Goal: Task Accomplishment & Management: Manage account settings

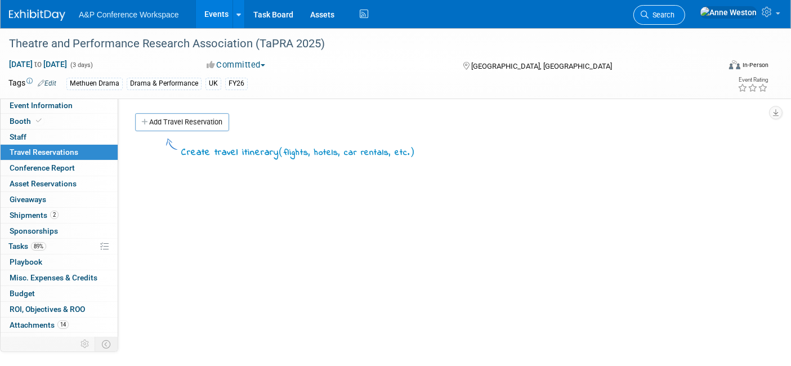
click at [674, 16] on span "Search" at bounding box center [662, 15] width 26 height 8
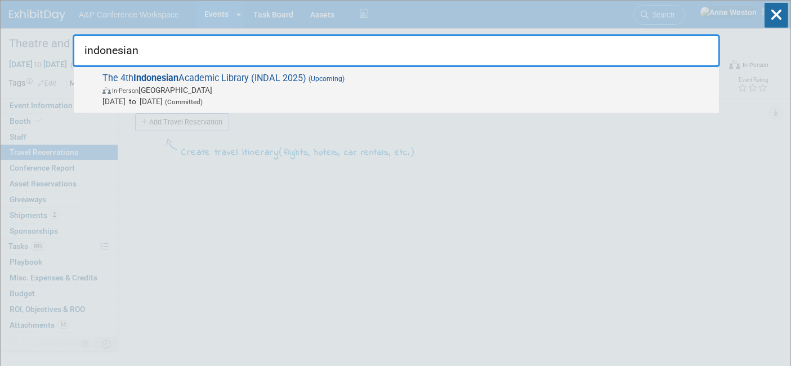
type input "indonesian"
click at [260, 74] on span "The 4th Indonesian Academic Library (INDAL 2025) (Upcoming) In-Person Indonesia…" at bounding box center [406, 90] width 614 height 34
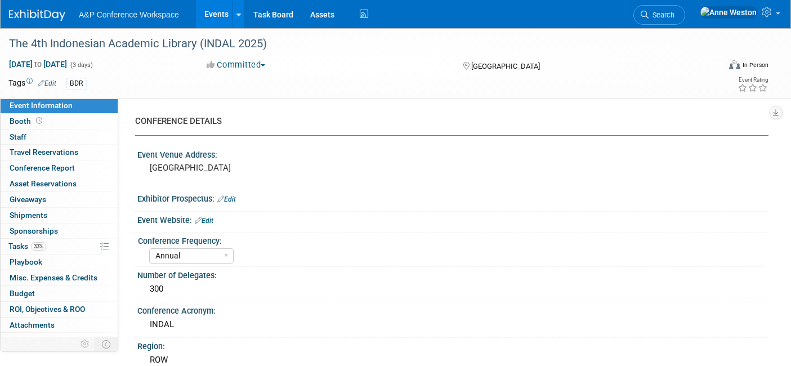
select select "Annual"
select select "Level 2"
select select "In-Person Booth"
select select "Digital"
select select "Bloomsbury Digital Resources"
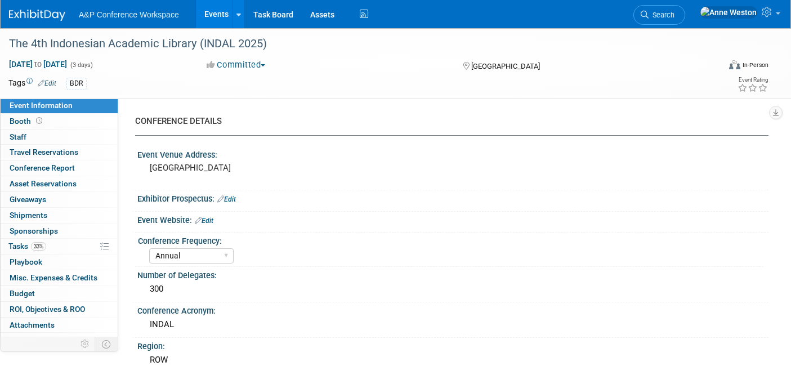
select select "[PERSON_NAME]"
click at [36, 123] on icon at bounding box center [39, 121] width 6 height 6
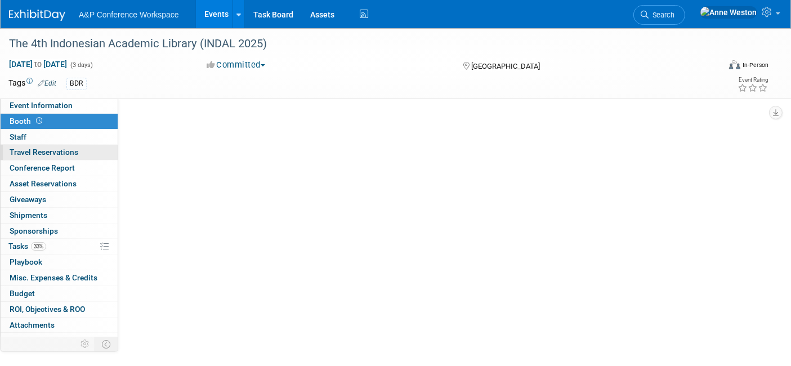
select select "DIGI"
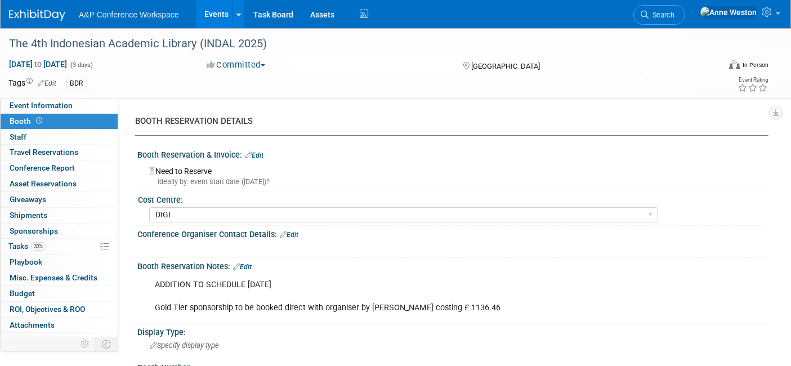
click at [54, 83] on link "Edit" at bounding box center [47, 83] width 19 height 8
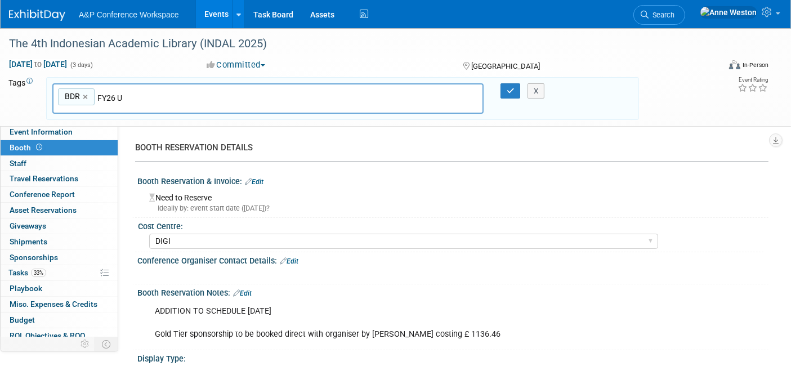
type input "FY26"
type input "BDR, FY26"
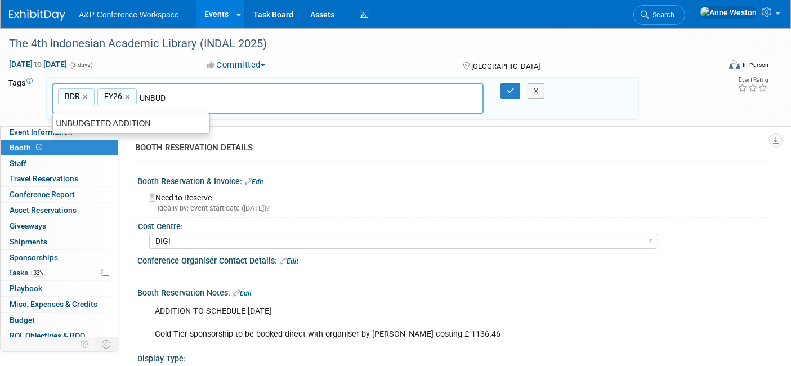
type input "UNBUDG"
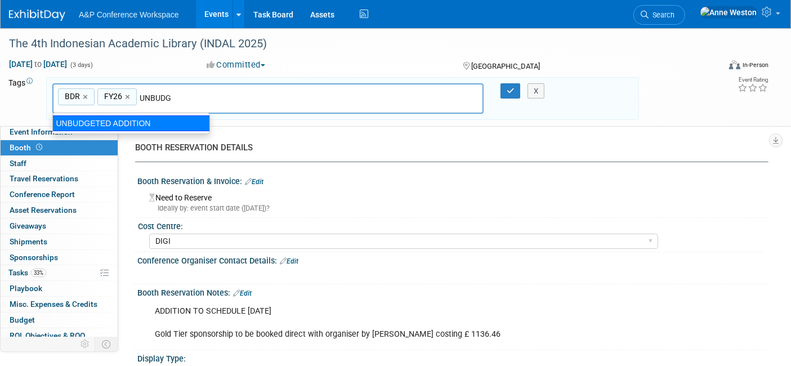
click at [110, 127] on div "UNBUDGETED ADDITION" at bounding box center [131, 123] width 158 height 16
type input "BDR, FY26, UNBUDGETED ADDITION"
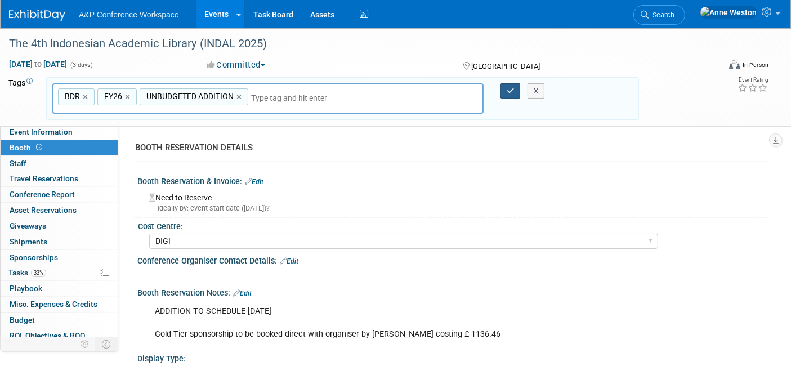
click at [512, 88] on icon "button" at bounding box center [511, 90] width 8 height 7
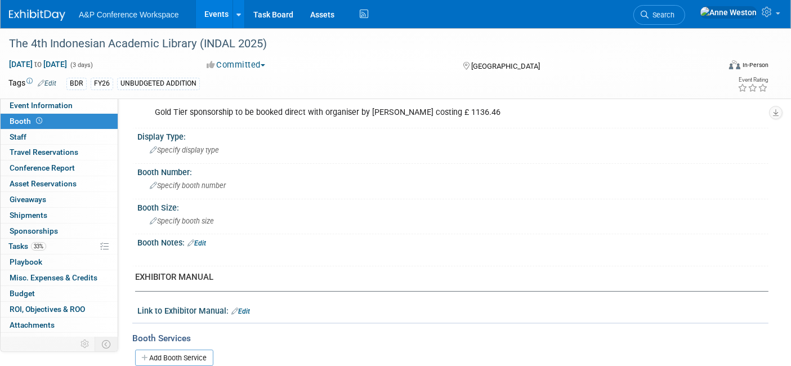
scroll to position [187, 0]
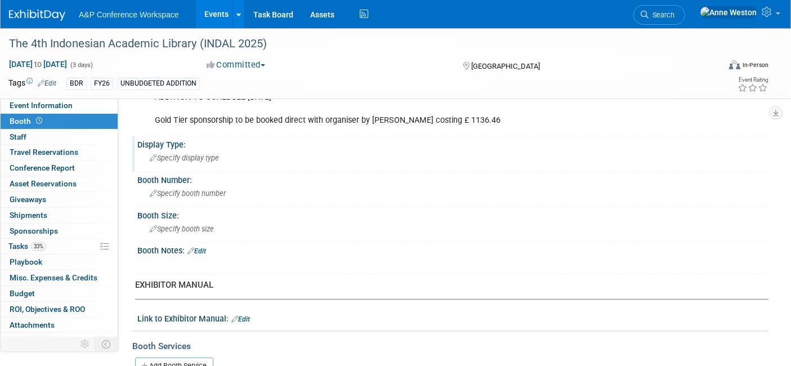
click at [169, 156] on span "Specify display type" at bounding box center [184, 158] width 69 height 8
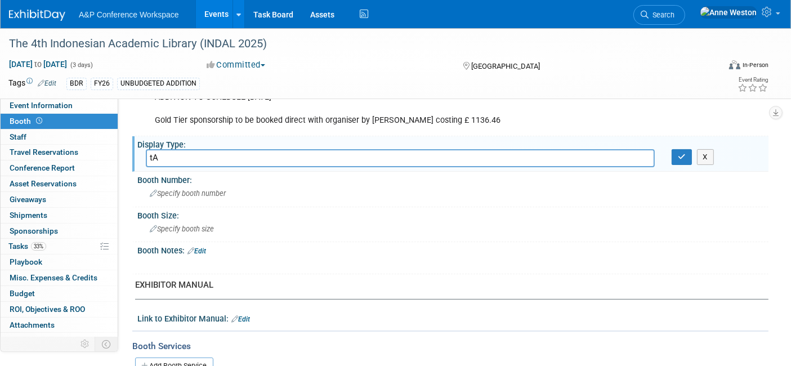
type input "t"
type input "Tabletop Display"
click at [683, 157] on icon "button" at bounding box center [682, 156] width 8 height 7
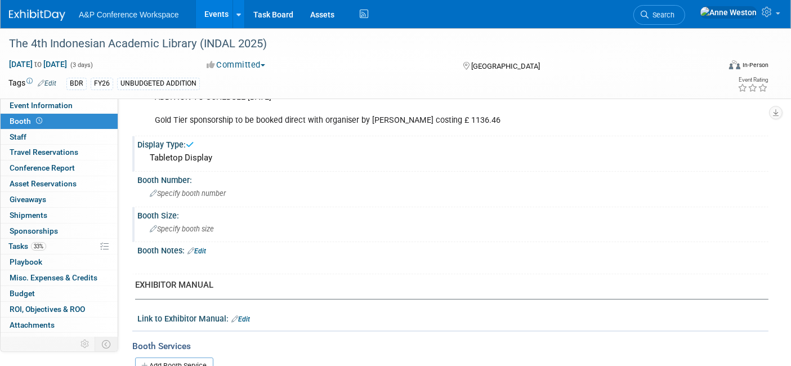
click at [175, 226] on span "Specify booth size" at bounding box center [182, 229] width 64 height 8
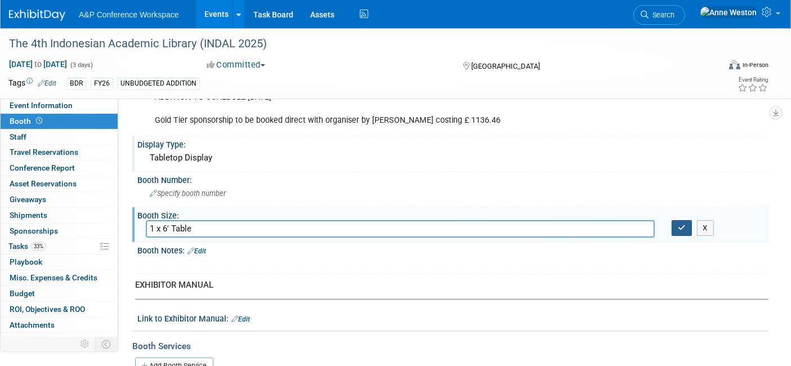
type input "1 x 6' Table"
click at [676, 224] on button "button" at bounding box center [682, 228] width 20 height 16
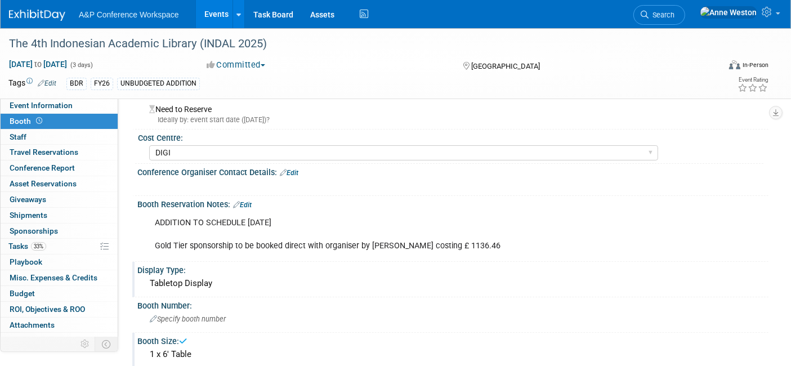
scroll to position [0, 0]
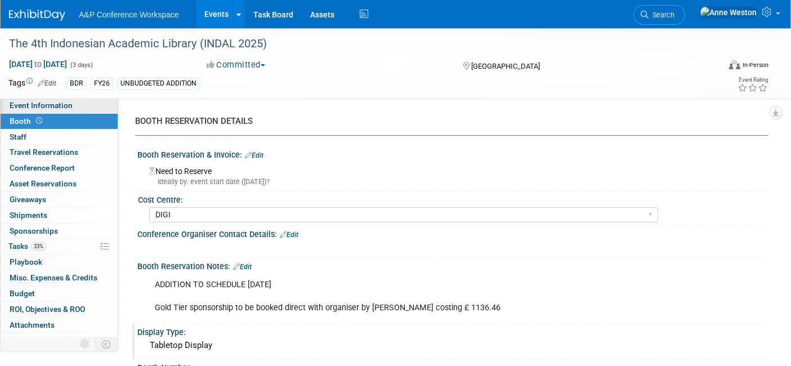
click at [50, 102] on span "Event Information" at bounding box center [41, 105] width 63 height 9
select select "Annual"
select select "Level 2"
select select "In-Person Booth"
select select "Digital"
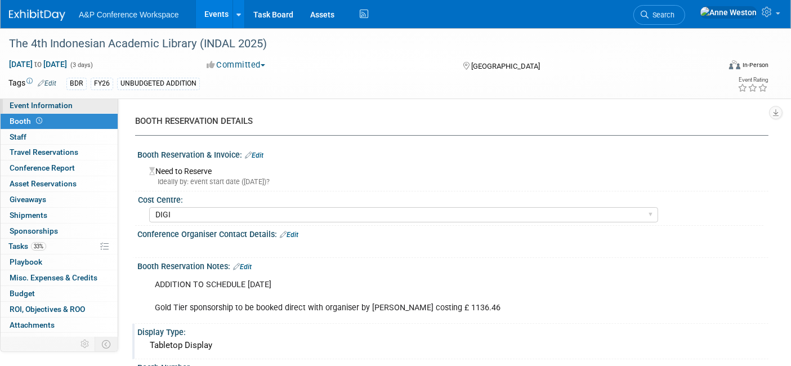
select select "Bloomsbury Digital Resources"
select select "[PERSON_NAME]"
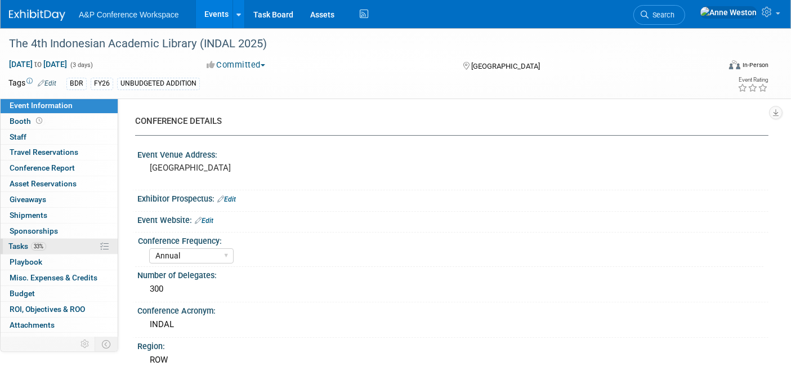
click at [77, 242] on link "33% Tasks 33%" at bounding box center [59, 246] width 117 height 15
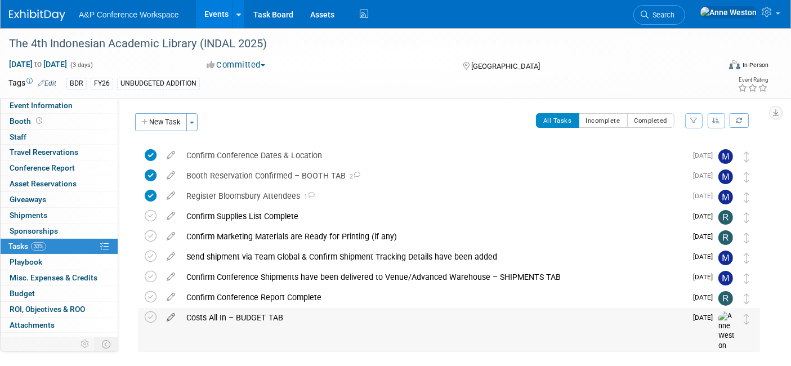
click at [170, 315] on icon at bounding box center [171, 315] width 20 height 14
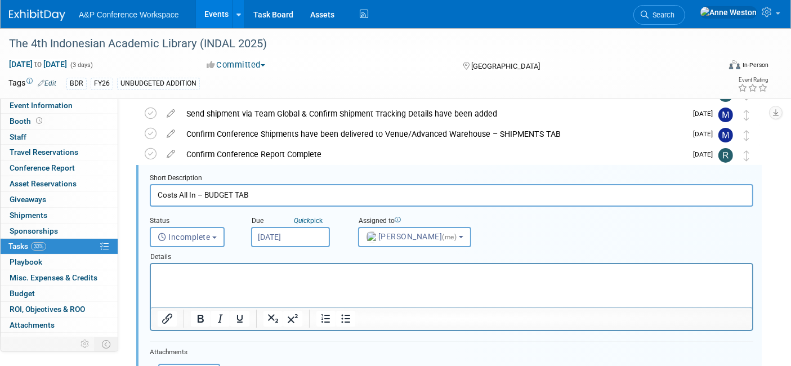
click at [274, 232] on input "[DATE]" at bounding box center [290, 237] width 79 height 20
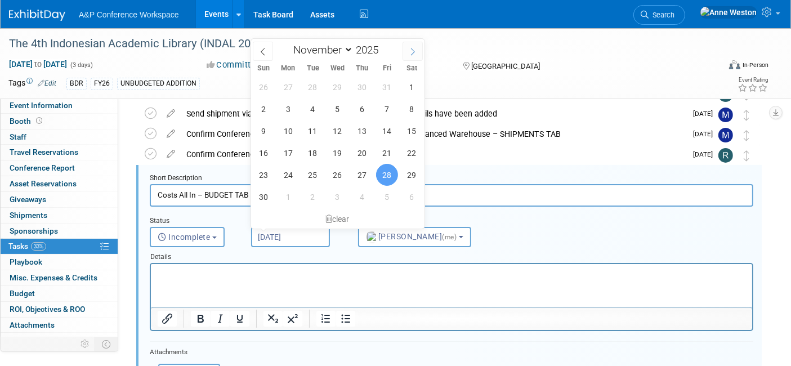
click at [410, 48] on icon at bounding box center [413, 52] width 8 height 8
select select "11"
click at [336, 167] on span "31" at bounding box center [338, 175] width 22 height 22
type input "[DATE]"
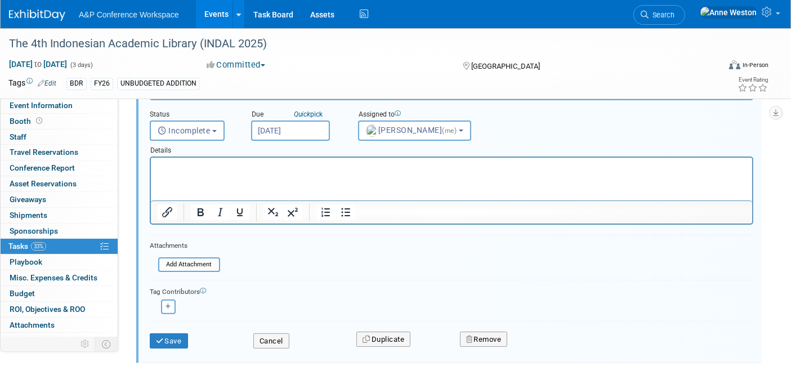
scroll to position [268, 0]
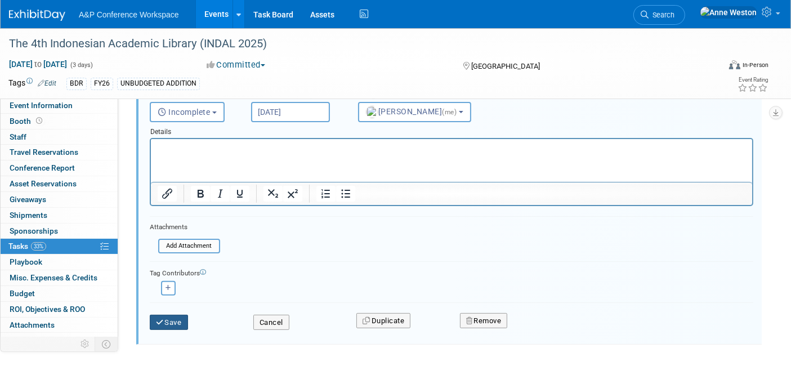
click at [169, 315] on button "Save" at bounding box center [169, 323] width 38 height 16
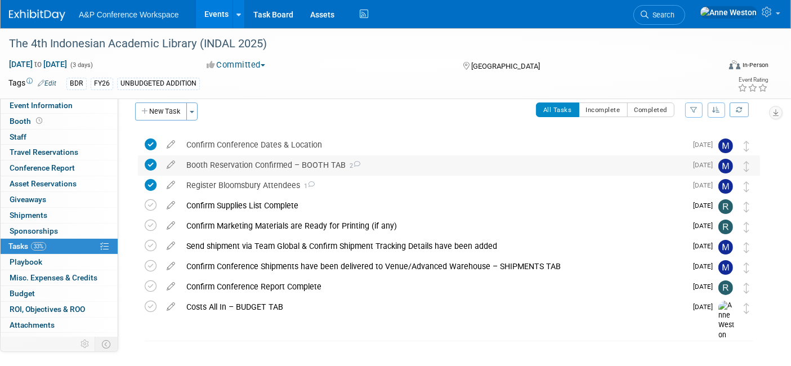
scroll to position [0, 0]
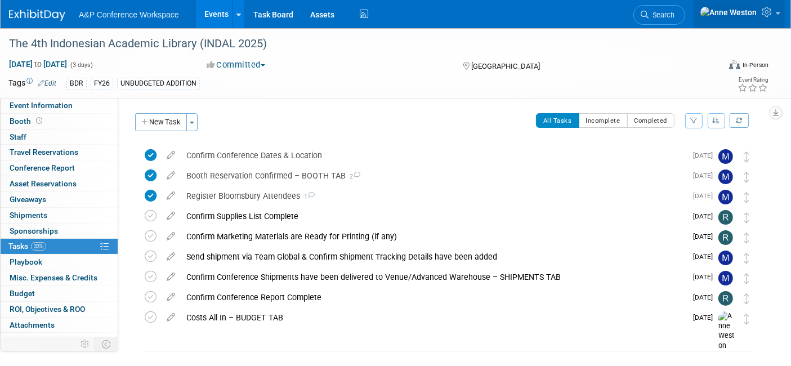
click at [767, 10] on icon at bounding box center [768, 12] width 13 height 10
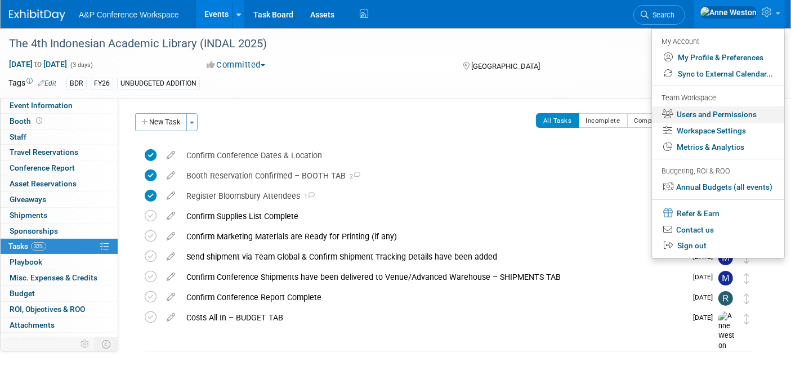
click at [704, 115] on link "Users and Permissions" at bounding box center [718, 114] width 132 height 16
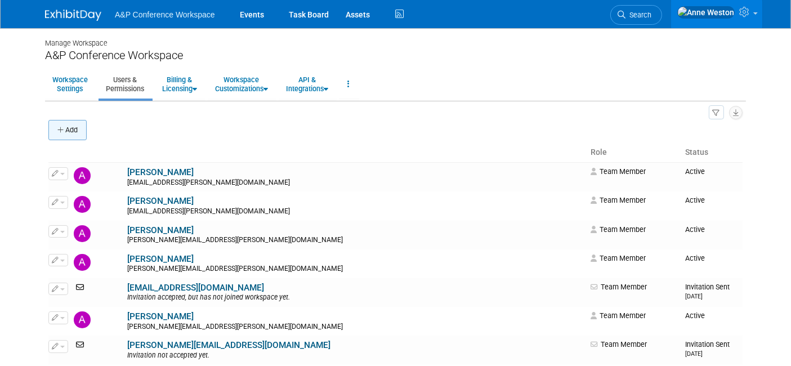
click at [64, 123] on button "Add" at bounding box center [67, 130] width 38 height 20
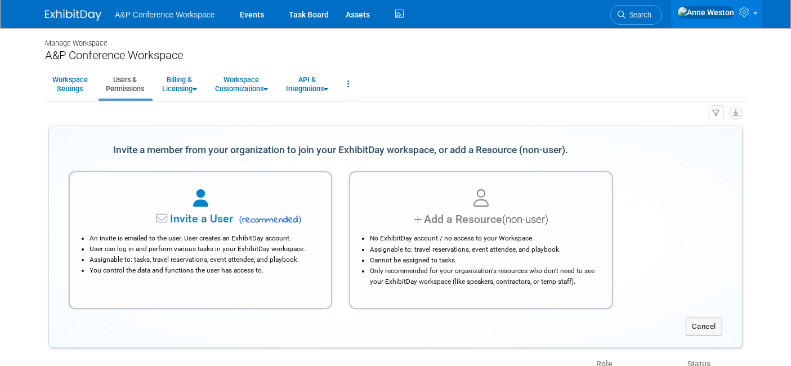
click at [190, 224] on span "Invite a User" at bounding box center [166, 218] width 133 height 13
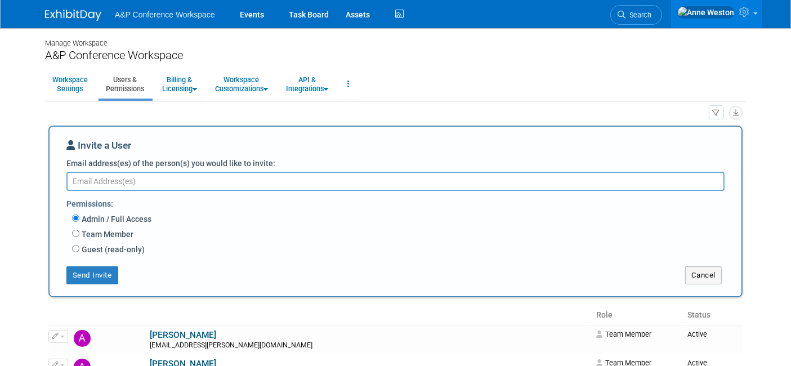
paste textarea "Lauren.Moseley@bloomsbury.com"
type textarea "Lauren.Moseley@bloomsbury.com"
click at [121, 234] on label "Team Member" at bounding box center [106, 233] width 54 height 11
click at [79, 234] on input "Team Member" at bounding box center [75, 232] width 7 height 7
radio input "true"
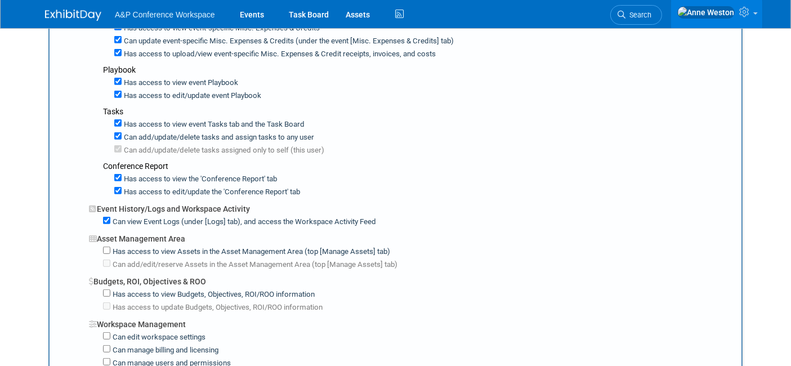
scroll to position [688, 0]
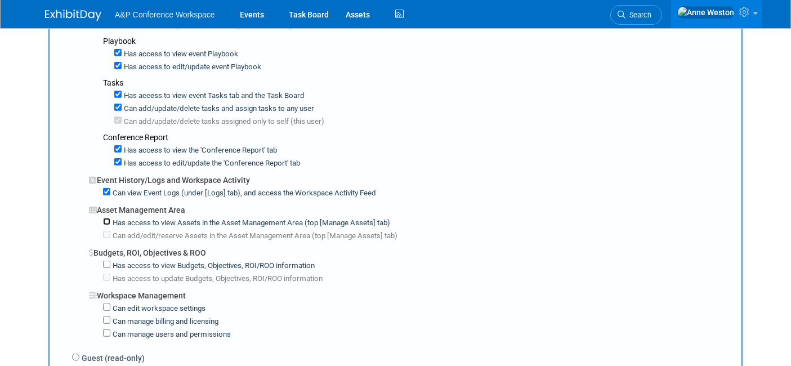
click at [106, 218] on input "Has access to view Assets in the Asset Management Area (top [Manage Assets] tab)" at bounding box center [106, 221] width 7 height 7
checkbox input "true"
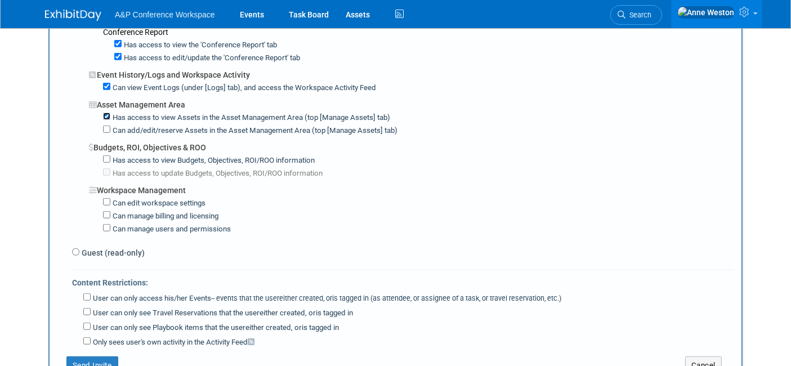
scroll to position [813, 0]
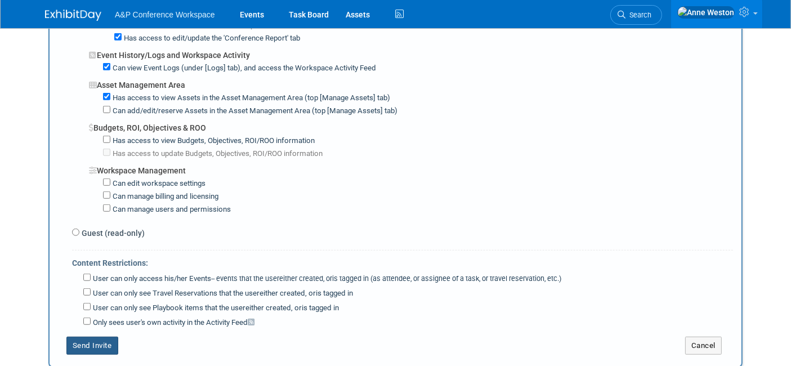
click at [94, 337] on button "Send Invite" at bounding box center [92, 346] width 52 height 18
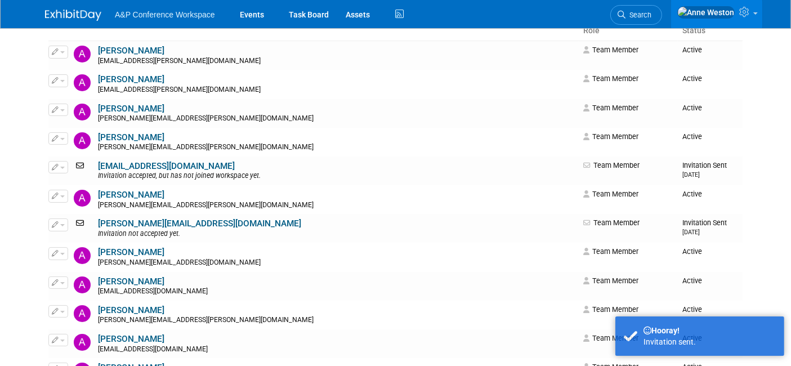
scroll to position [0, 0]
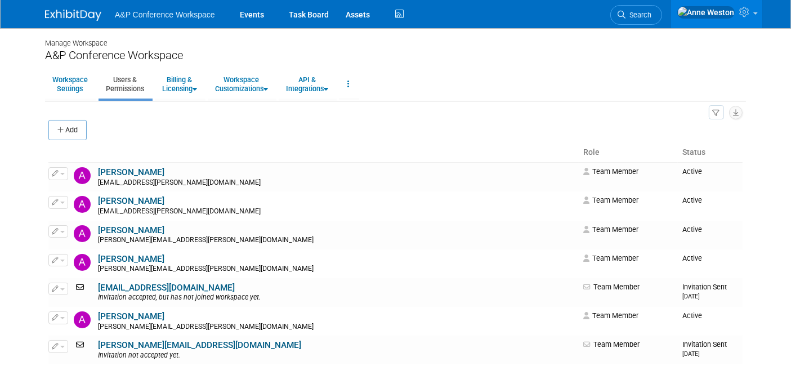
click at [64, 133] on button "Add" at bounding box center [67, 130] width 38 height 20
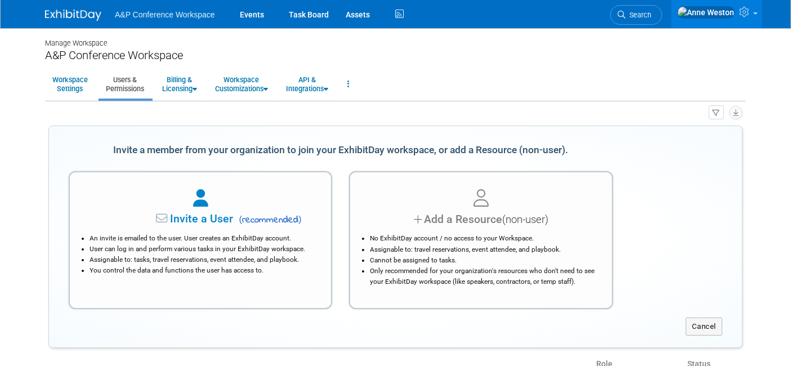
click at [199, 227] on div "An invite is emailed to the user. User creates an ExhibitDay account. User can …" at bounding box center [200, 251] width 233 height 48
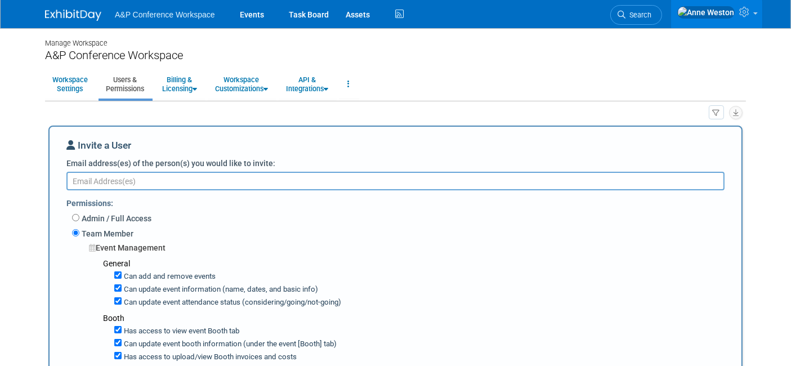
paste textarea "Brittany.Bender@bloomsbury.com"
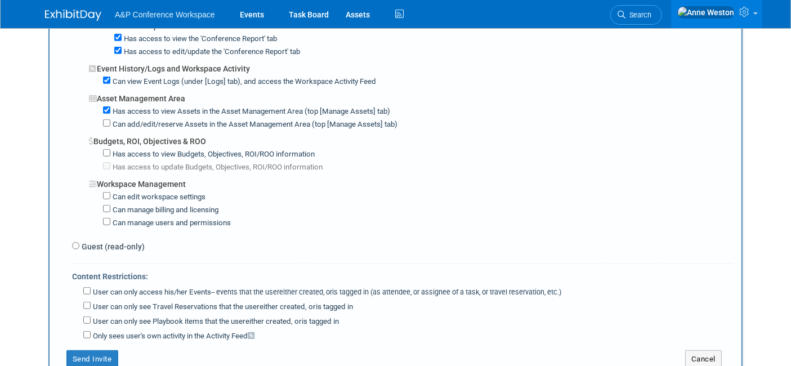
scroll to position [875, 0]
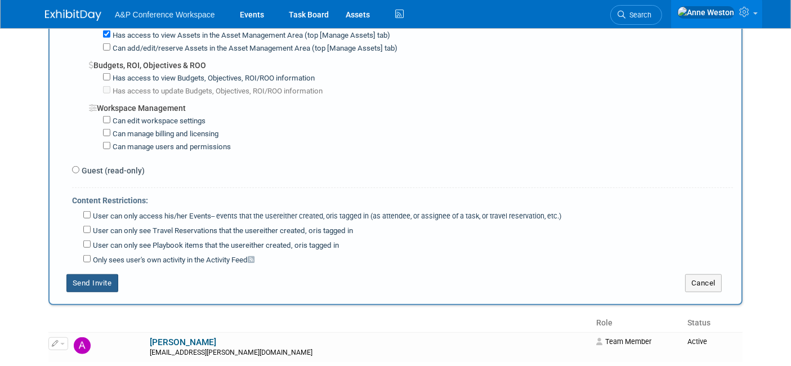
type textarea "Brittany.Bender@bloomsbury.com"
click at [101, 274] on button "Send Invite" at bounding box center [92, 283] width 52 height 18
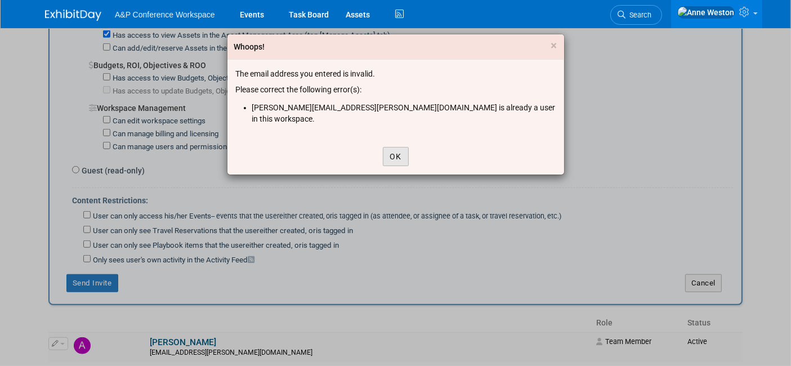
click at [400, 147] on button "OK" at bounding box center [396, 156] width 26 height 19
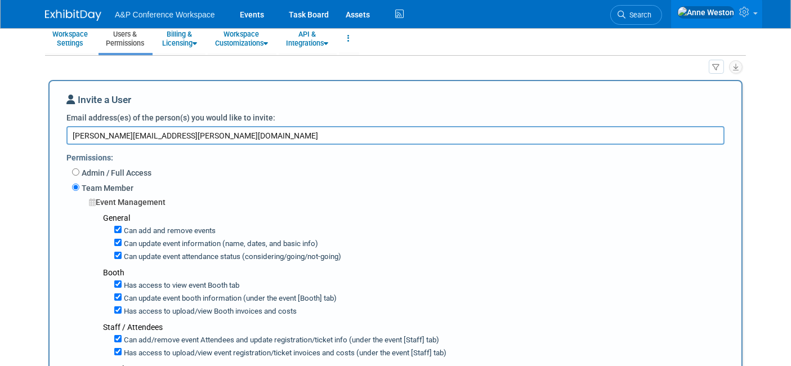
scroll to position [0, 0]
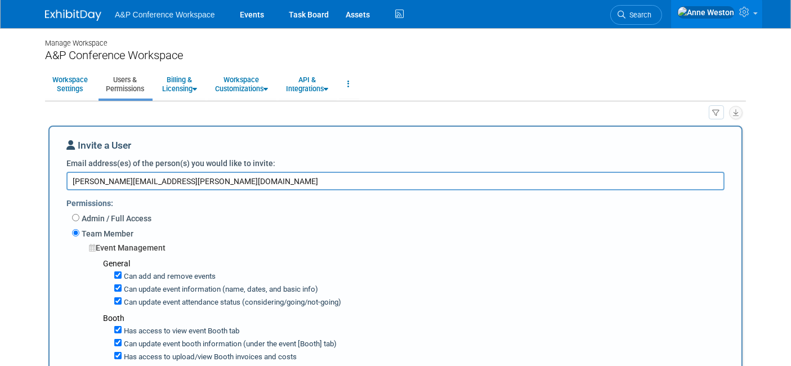
click at [217, 179] on textarea "Brittany.Bender@bloomsbury.com" at bounding box center [395, 181] width 658 height 19
click at [72, 181] on textarea "Brittany.Bender@bloomsbury.com" at bounding box center [395, 181] width 658 height 19
click at [201, 178] on textarea "Brittany.Bender@bloomsbury.com" at bounding box center [395, 181] width 658 height 19
drag, startPoint x: 191, startPoint y: 180, endPoint x: 50, endPoint y: 172, distance: 141.5
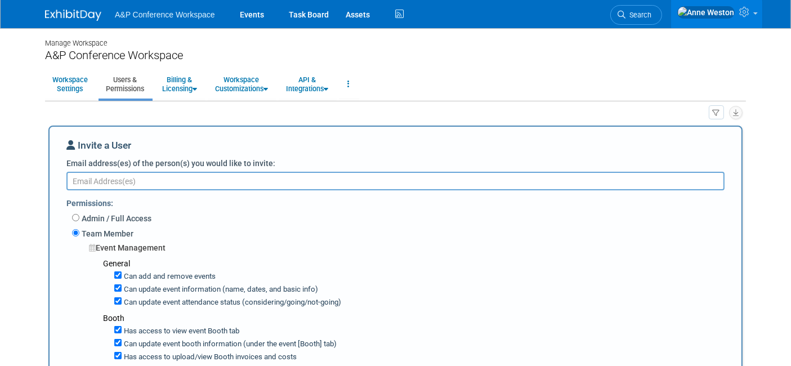
drag, startPoint x: 85, startPoint y: 171, endPoint x: 76, endPoint y: 181, distance: 14.0
click at [76, 181] on textarea "Email address(es) of the person(s) you would like to invite:" at bounding box center [395, 181] width 658 height 19
paste textarea "triumph.aquino@bloomsbury.com"
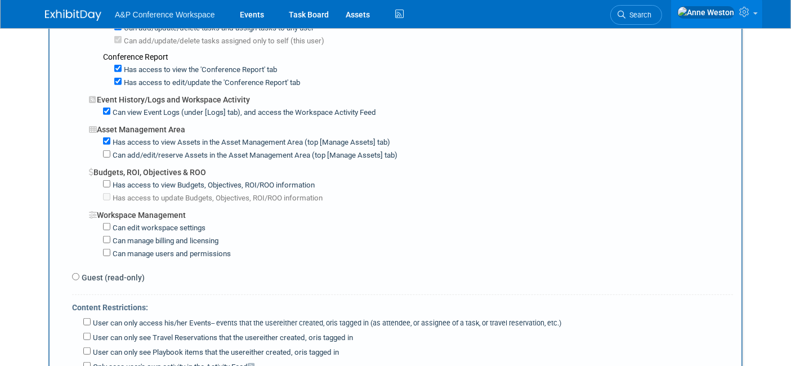
scroll to position [938, 0]
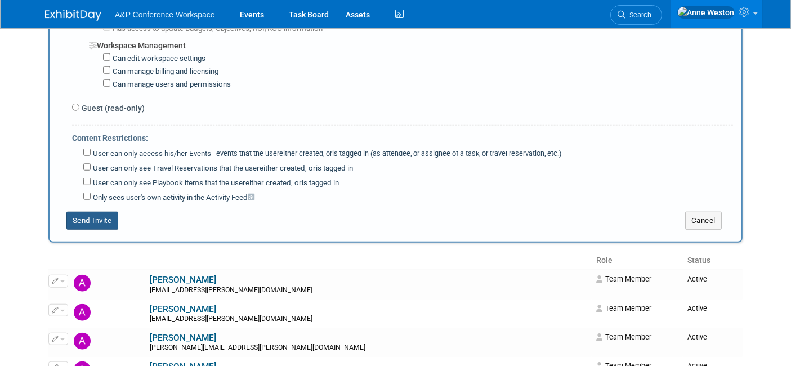
type textarea "triumph.aquino@bloomsbury.com"
click at [101, 212] on button "Send Invite" at bounding box center [92, 221] width 52 height 18
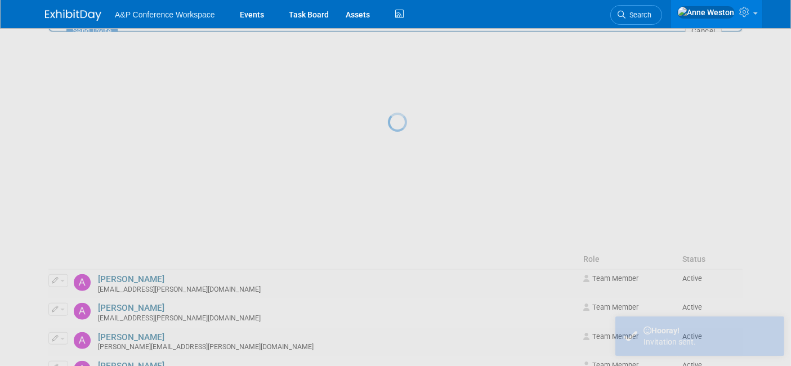
scroll to position [0, 0]
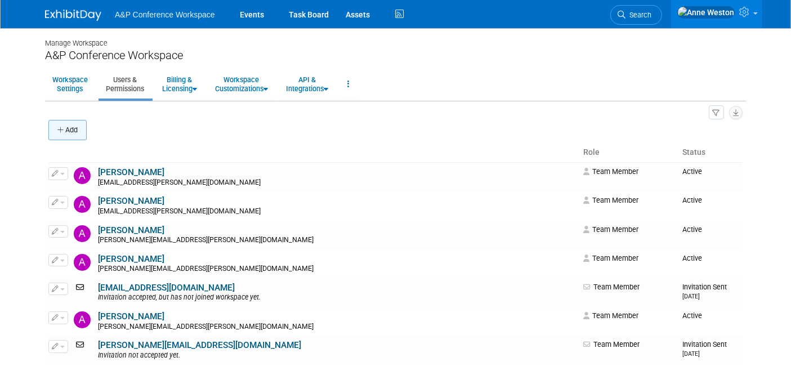
click at [65, 128] on button "Add" at bounding box center [67, 130] width 38 height 20
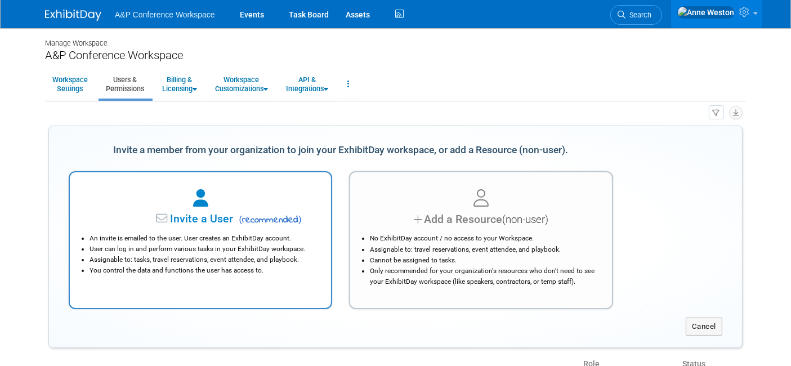
click at [193, 262] on li "Assignable to: tasks, travel reservations, event attendee, and playbook." at bounding box center [203, 259] width 227 height 11
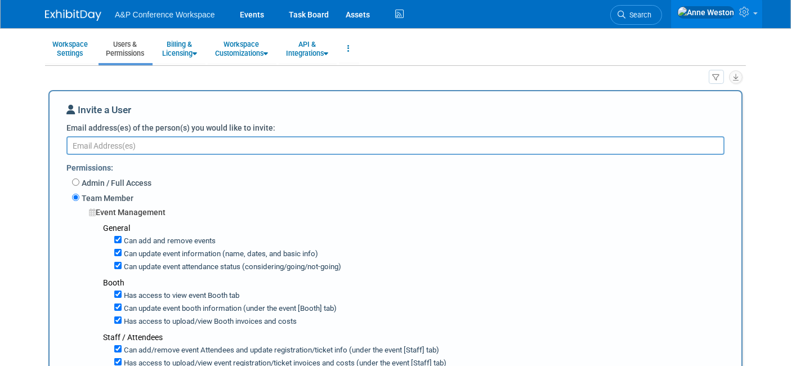
scroll to position [62, 0]
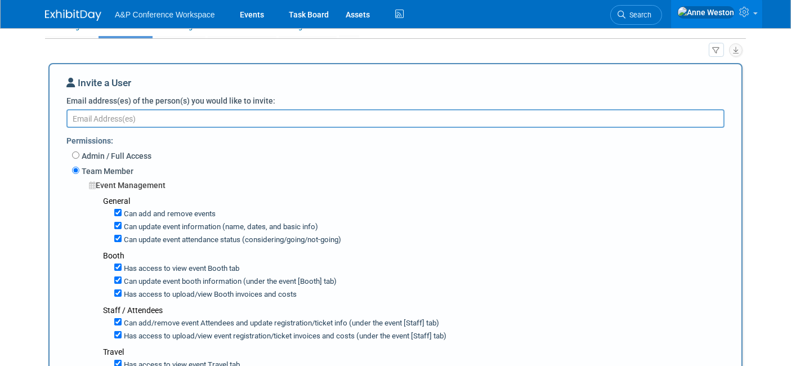
paste textarea "Dina.Losito@bloomsbury.com"
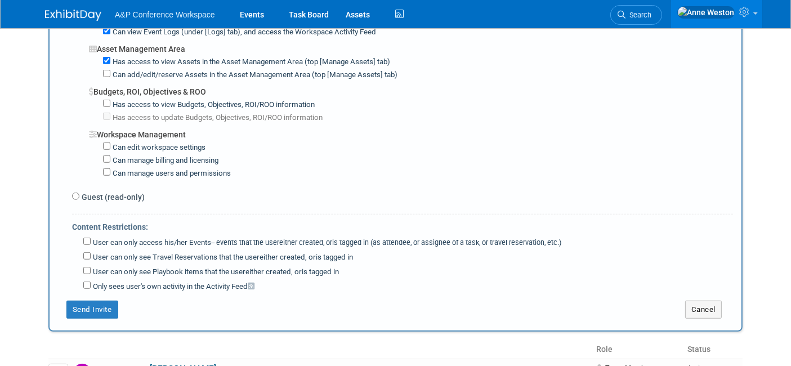
scroll to position [813, 0]
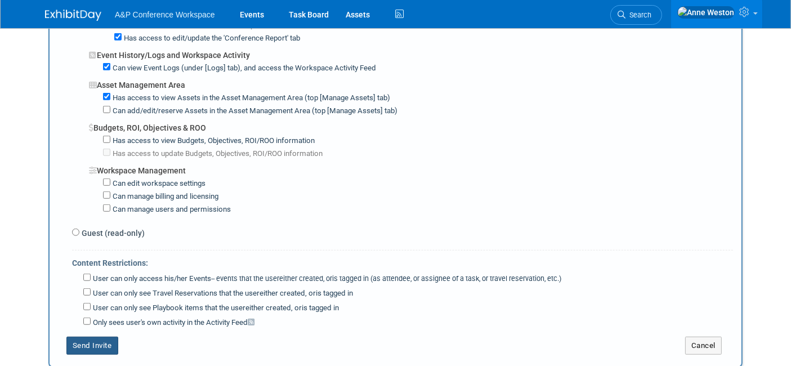
type textarea "Dina.Losito@bloomsbury.com"
click at [82, 337] on button "Send Invite" at bounding box center [92, 346] width 52 height 18
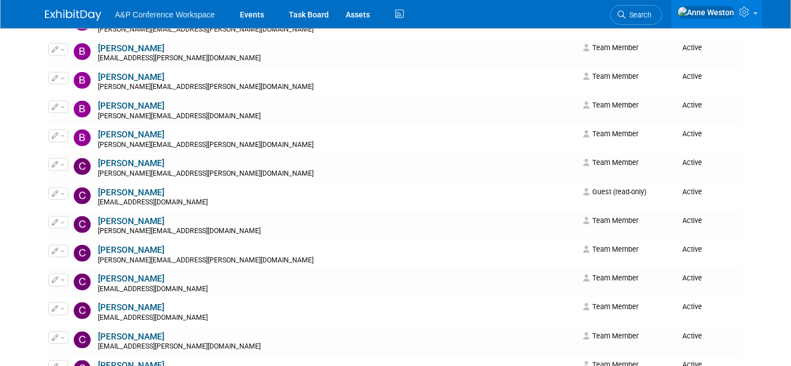
scroll to position [1251, 0]
